Goal: Task Accomplishment & Management: Use online tool/utility

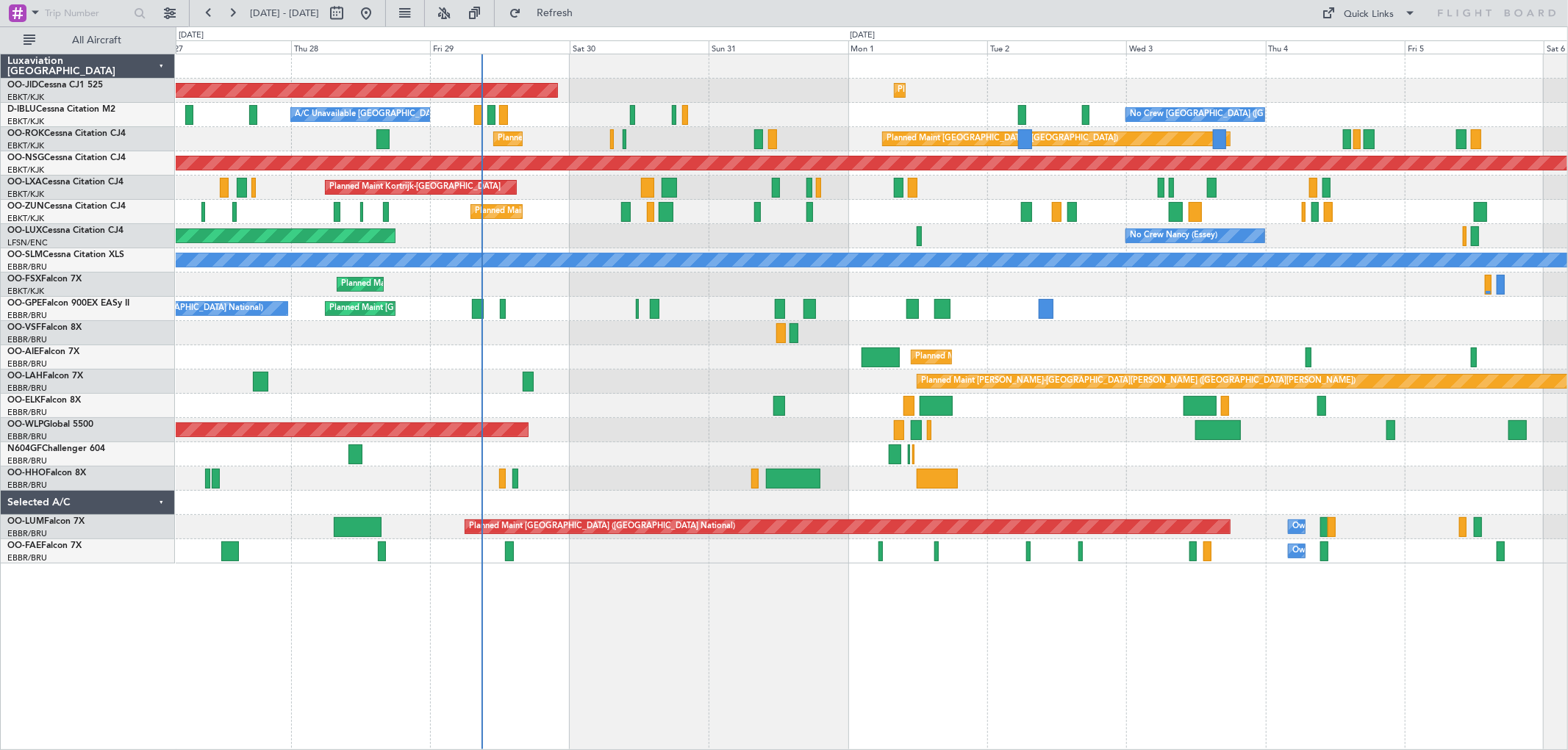
click at [835, 304] on div "AOG Maint Kortrijk-[GEOGRAPHIC_DATA] Planned Maint [GEOGRAPHIC_DATA]-[GEOGRAPHI…" at bounding box center [871, 309] width 1391 height 510
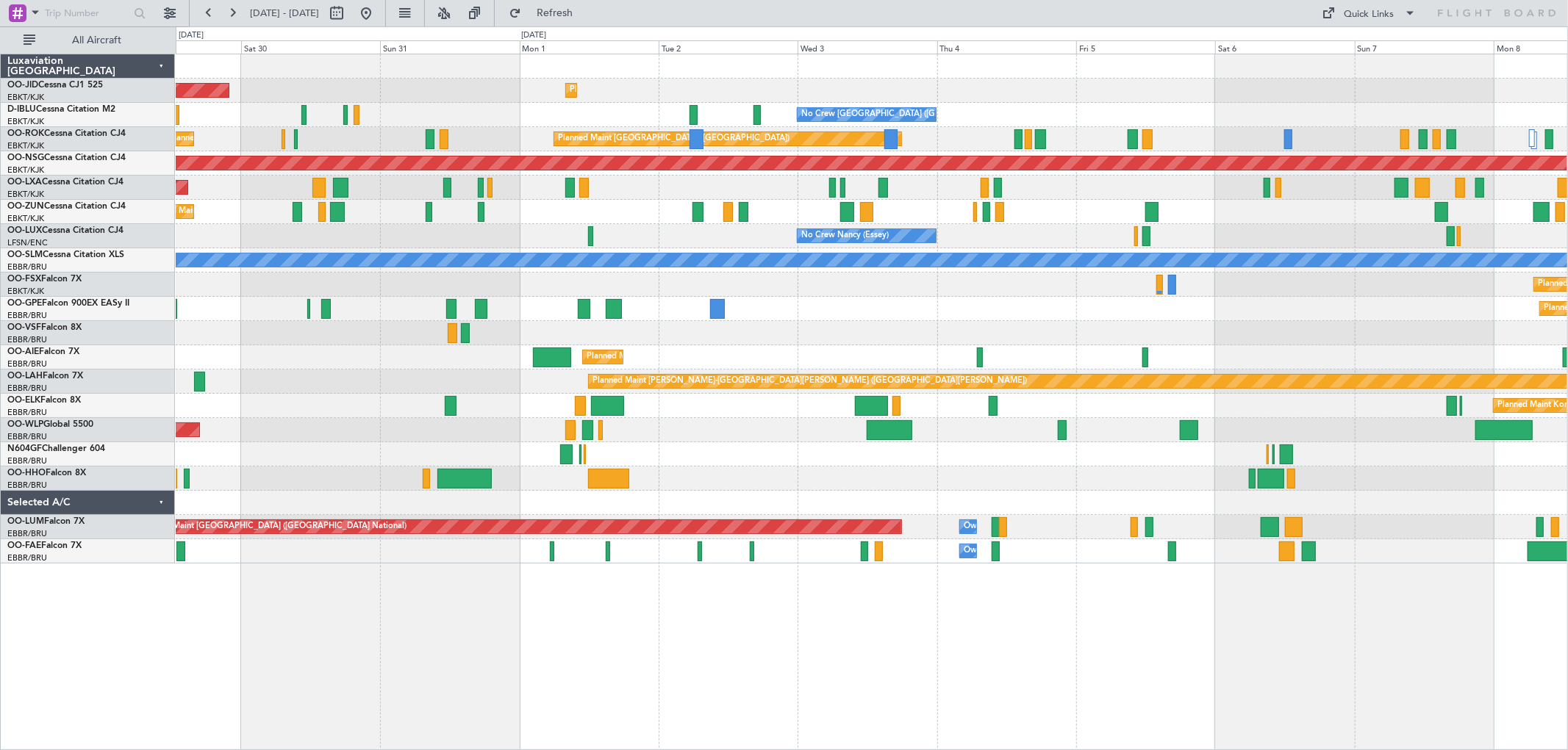
click at [1031, 298] on div "AOG Maint Kortrijk-[GEOGRAPHIC_DATA] Planned Maint [GEOGRAPHIC_DATA]-[GEOGRAPHI…" at bounding box center [871, 309] width 1391 height 510
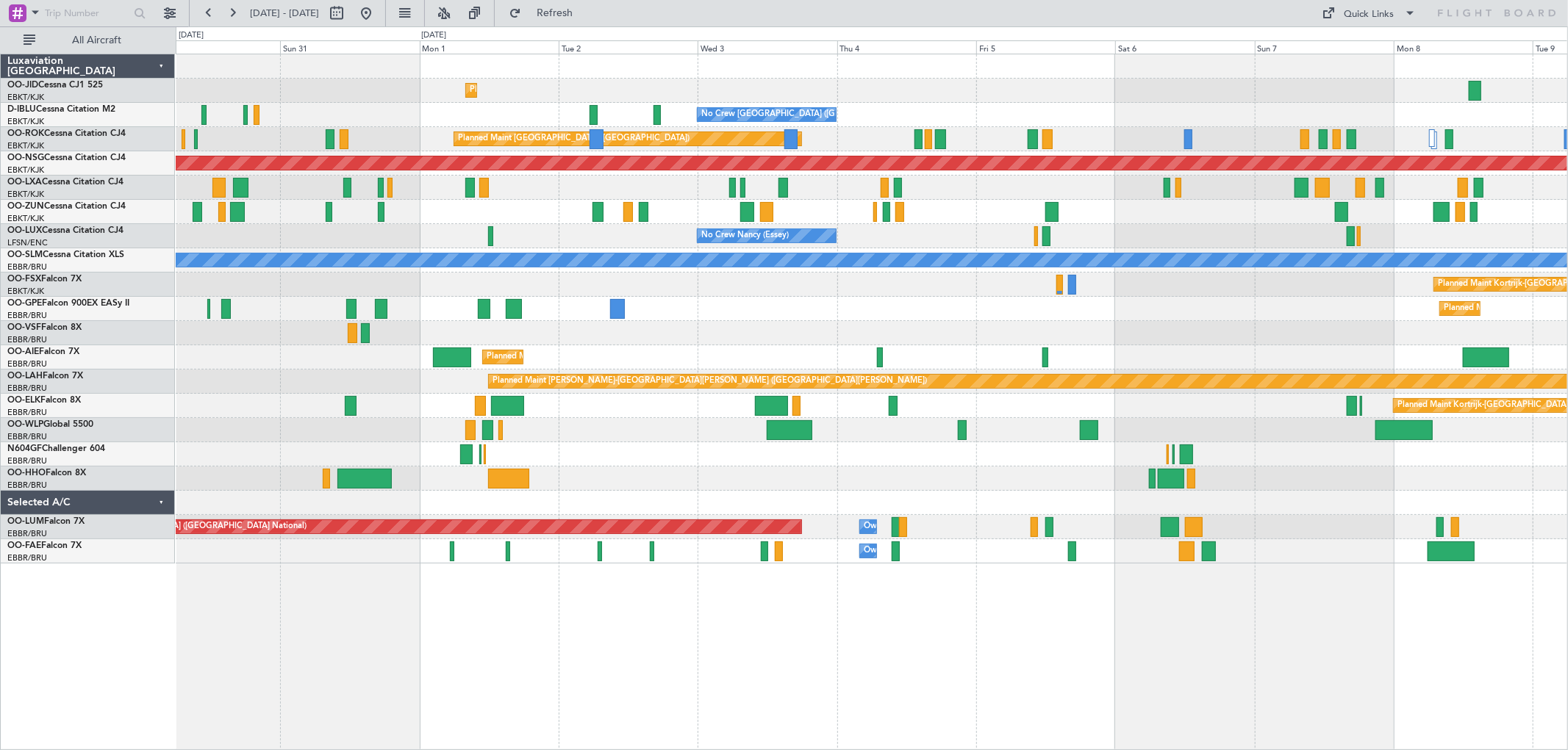
click at [1092, 318] on div "Planned Maint Kortrijk-[GEOGRAPHIC_DATA] AOG Maint [GEOGRAPHIC_DATA]-[GEOGRAPHI…" at bounding box center [871, 309] width 1391 height 510
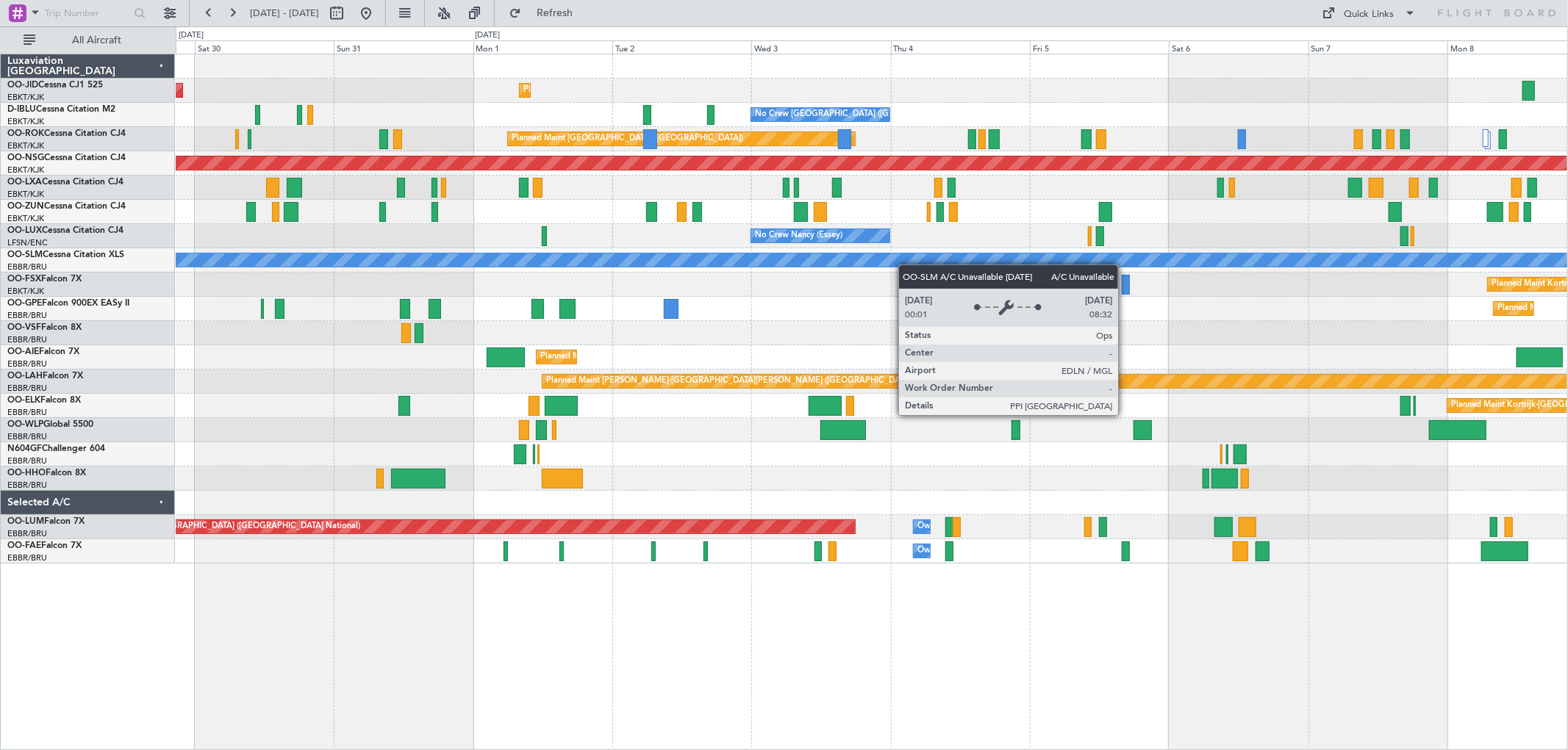
click at [1075, 258] on div "Planned Maint Kortrijk-[GEOGRAPHIC_DATA] AOG Maint [GEOGRAPHIC_DATA]-[GEOGRAPHI…" at bounding box center [871, 309] width 1391 height 510
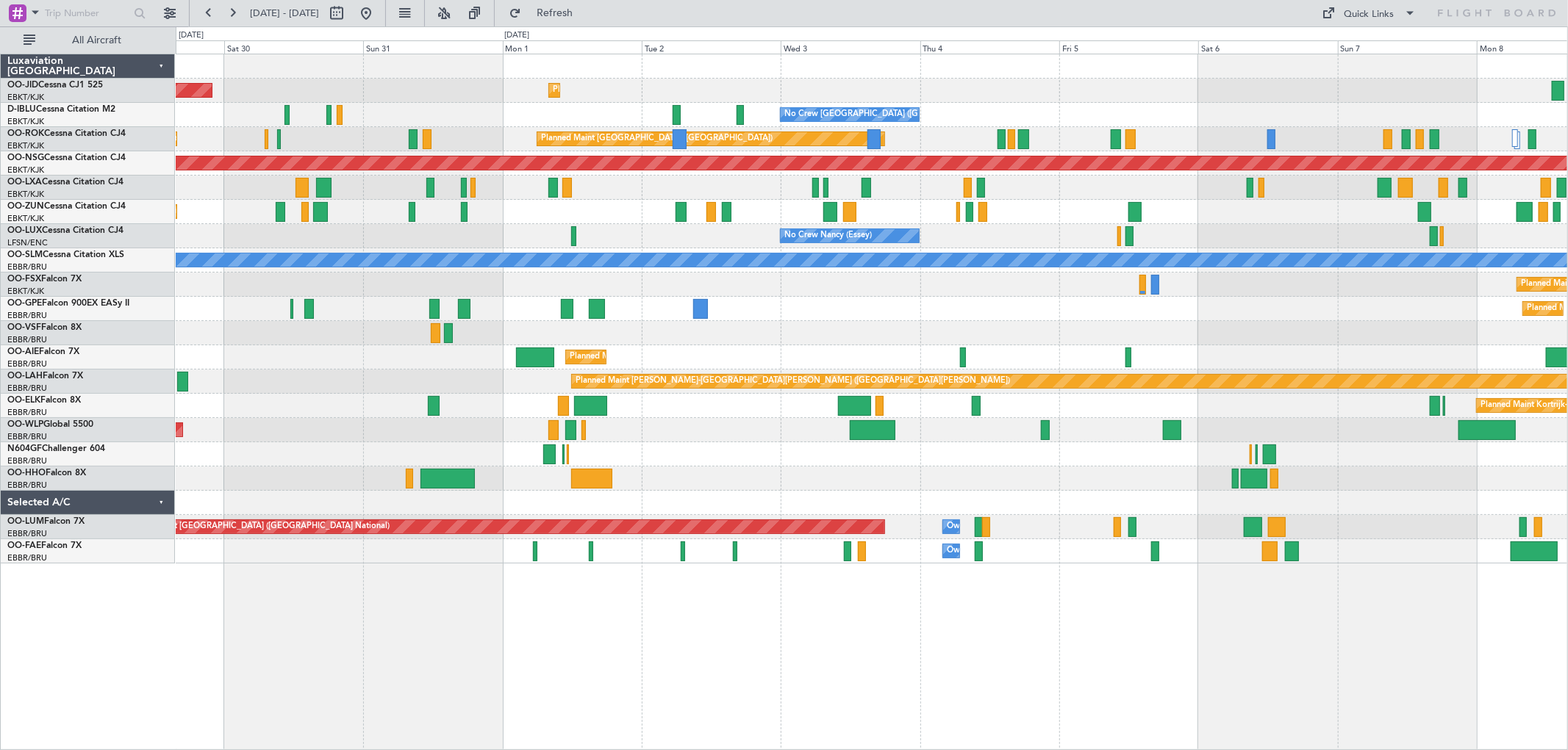
click at [856, 340] on div "Planned Maint Kortrijk-[GEOGRAPHIC_DATA] AOG Maint [GEOGRAPHIC_DATA]-[GEOGRAPHI…" at bounding box center [871, 309] width 1391 height 510
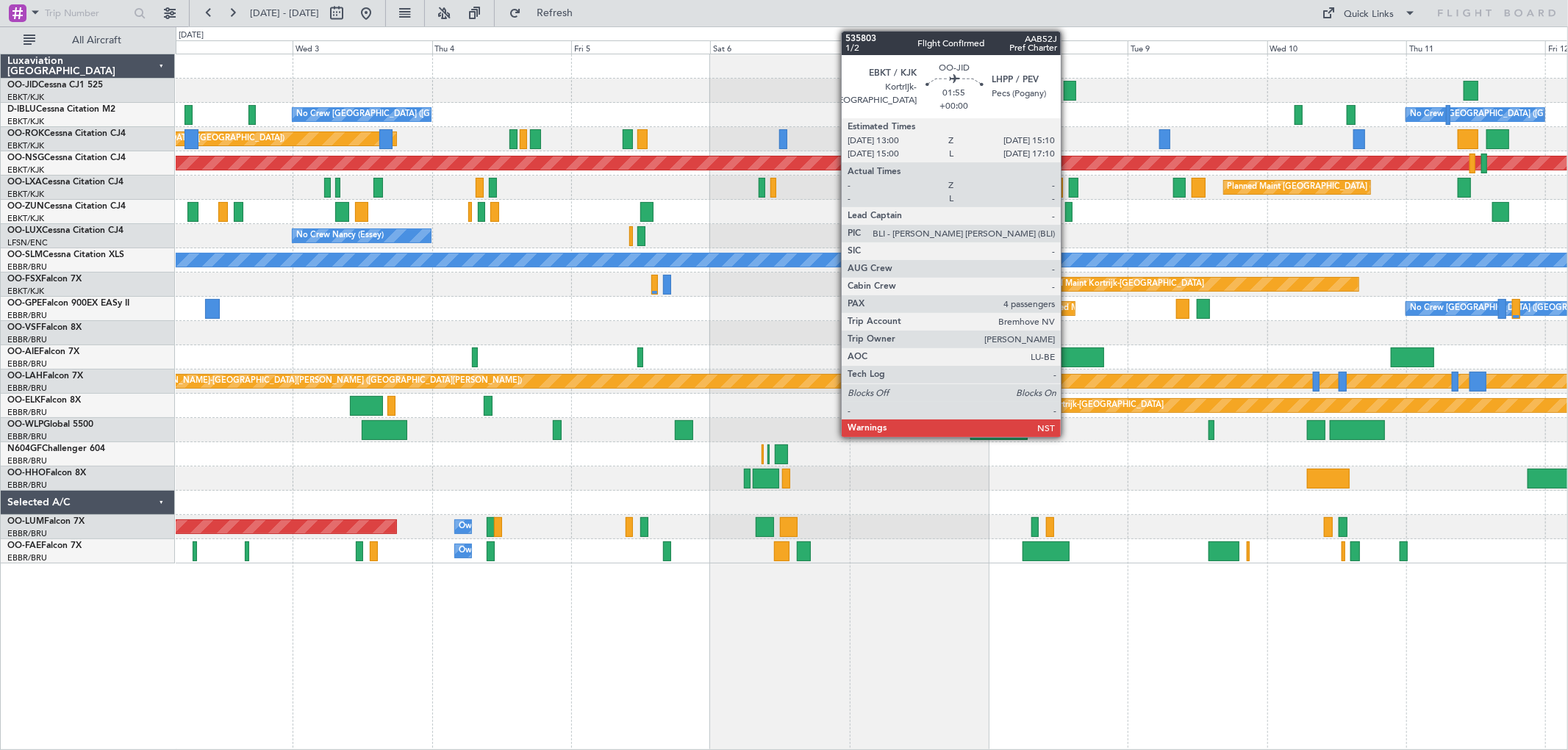
click at [1068, 88] on div at bounding box center [1070, 91] width 14 height 20
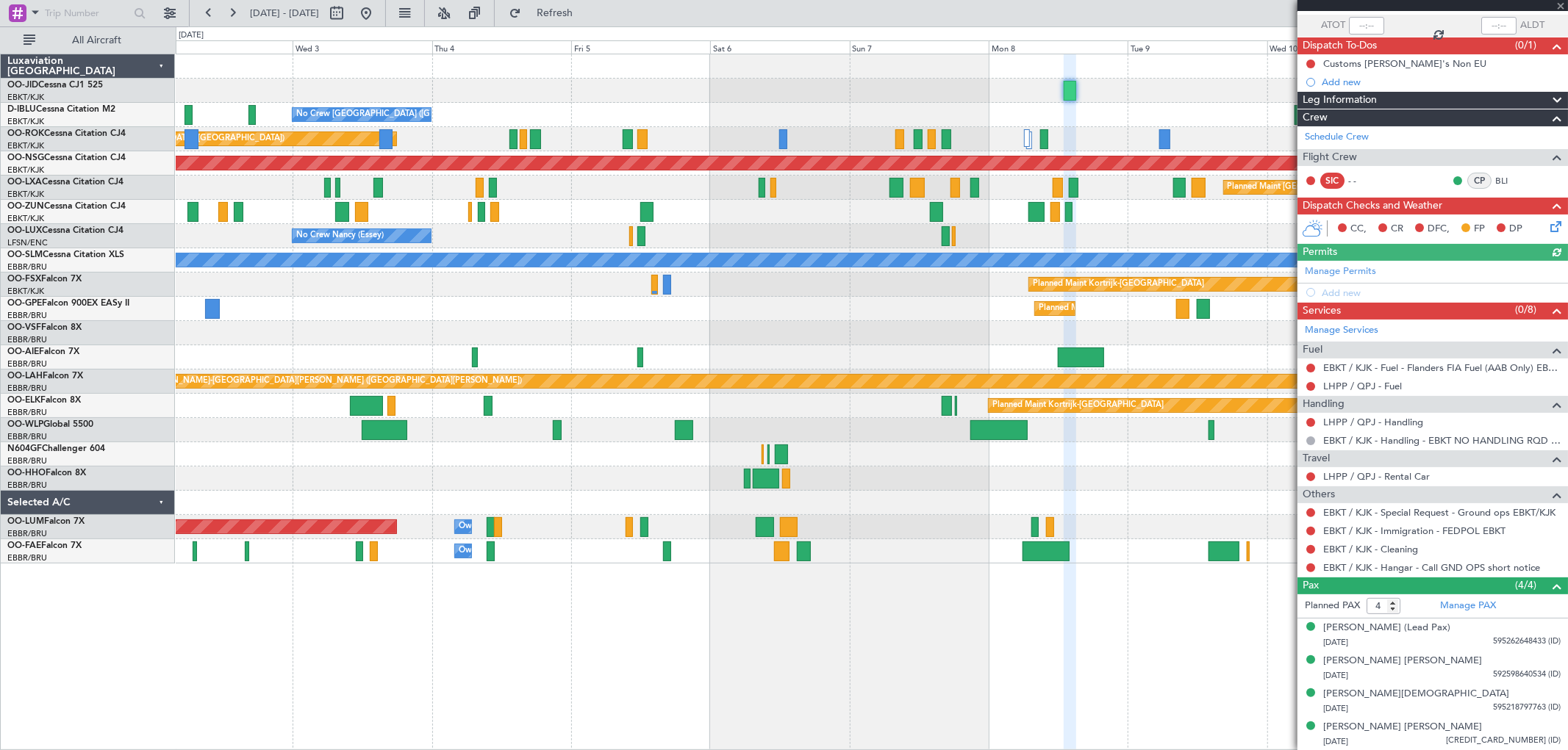
scroll to position [107, 0]
click at [1560, 2] on span at bounding box center [1560, 6] width 14 height 14
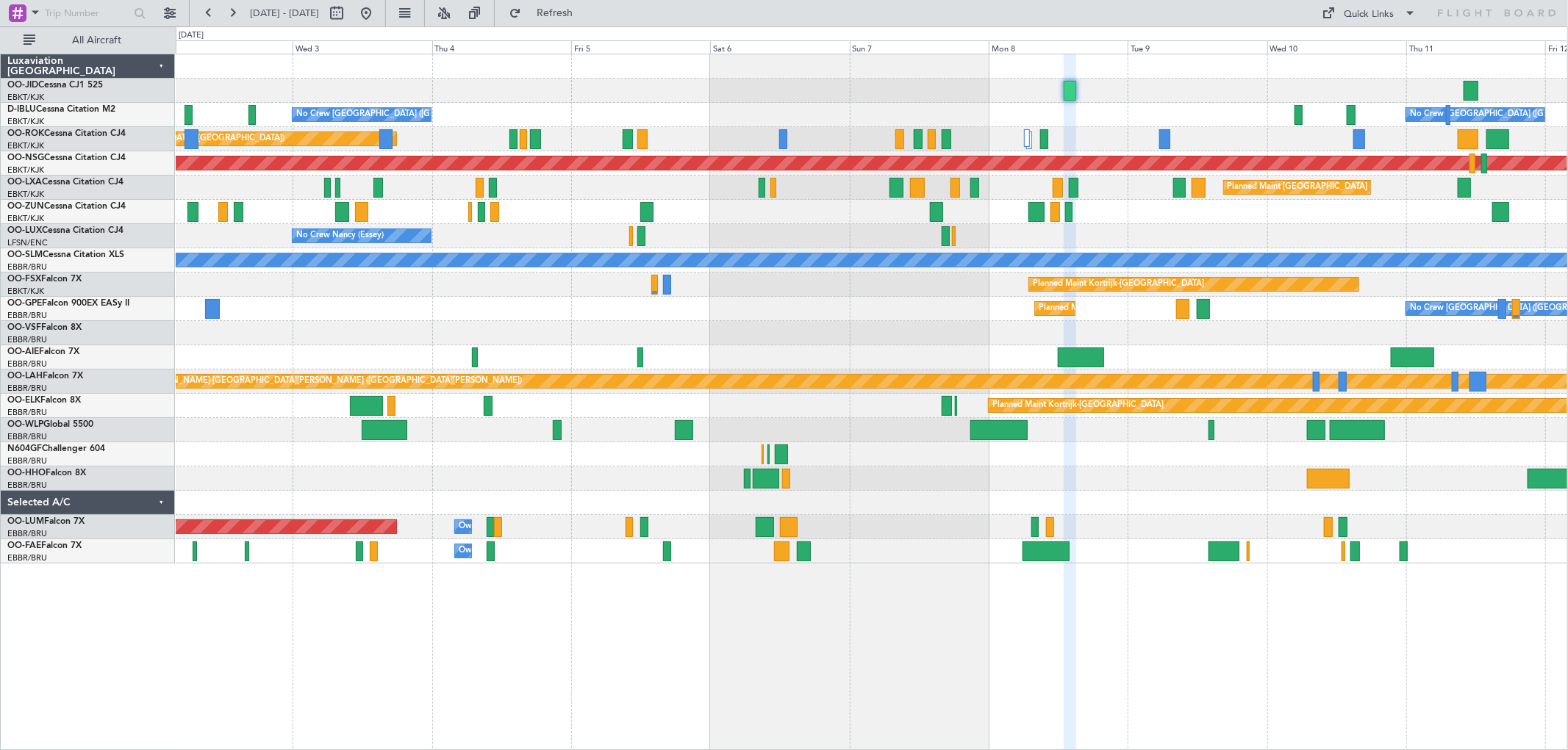
type input "0"
click at [1567, 86] on div "Planned Maint Kortrijk-[GEOGRAPHIC_DATA] No Crew [GEOGRAPHIC_DATA] (Brussels Na…" at bounding box center [784, 388] width 1568 height 724
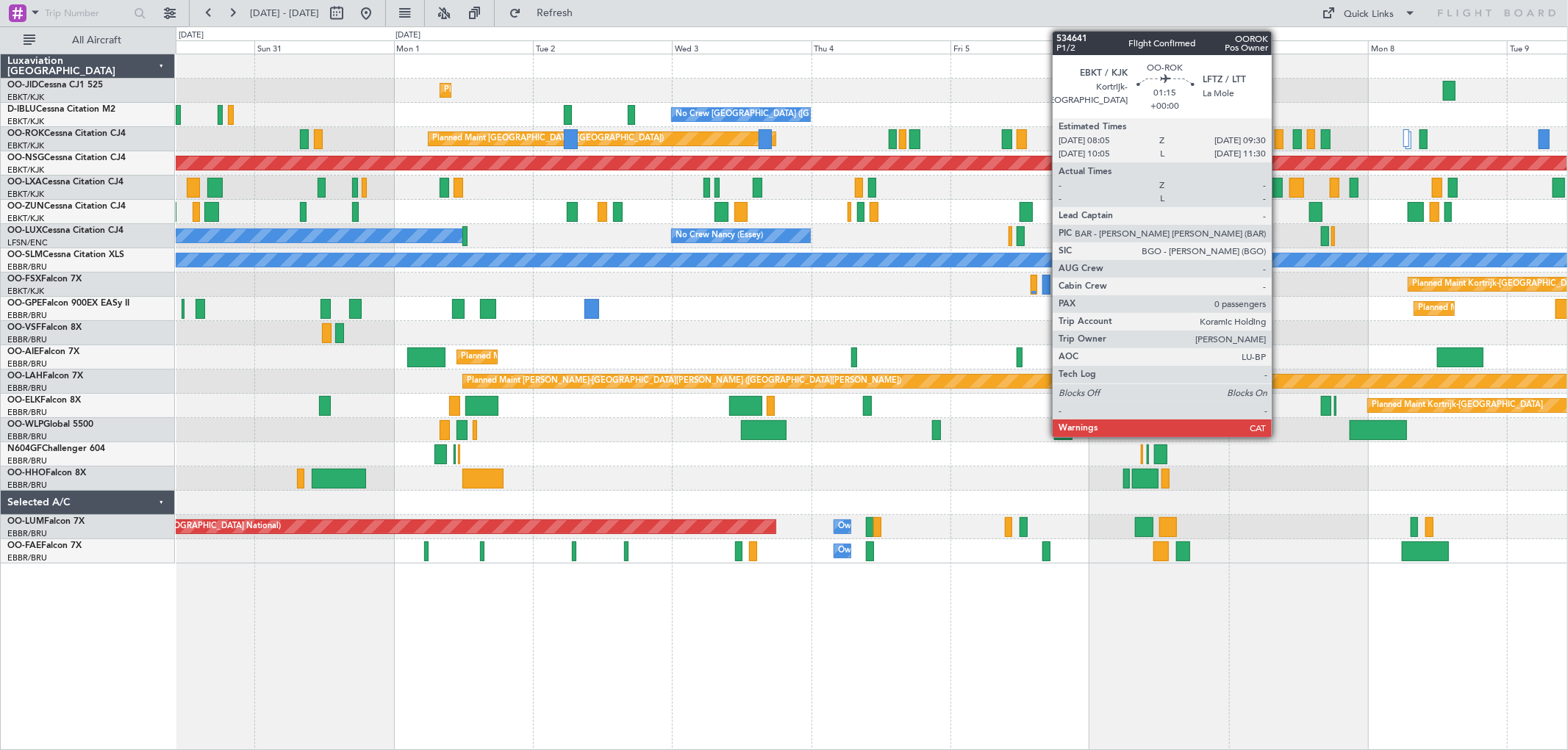
click at [1476, 116] on div "Planned Maint Kortrijk-[GEOGRAPHIC_DATA] AOG Maint [GEOGRAPHIC_DATA]-[GEOGRAPHI…" at bounding box center [871, 309] width 1391 height 510
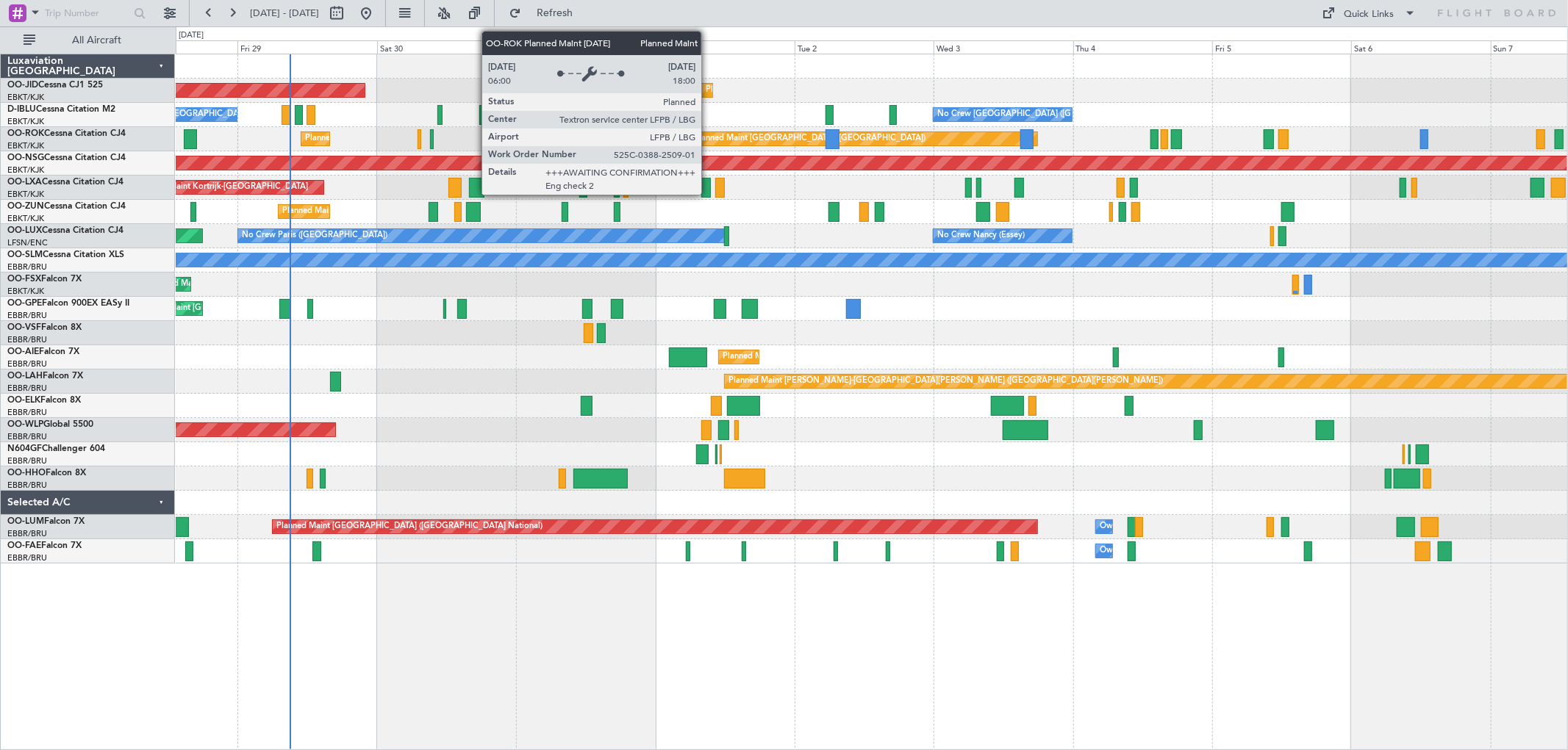
click at [1038, 131] on div "Planned Maint [GEOGRAPHIC_DATA] ([GEOGRAPHIC_DATA])" at bounding box center [863, 139] width 349 height 14
